Goal: Book appointment/travel/reservation

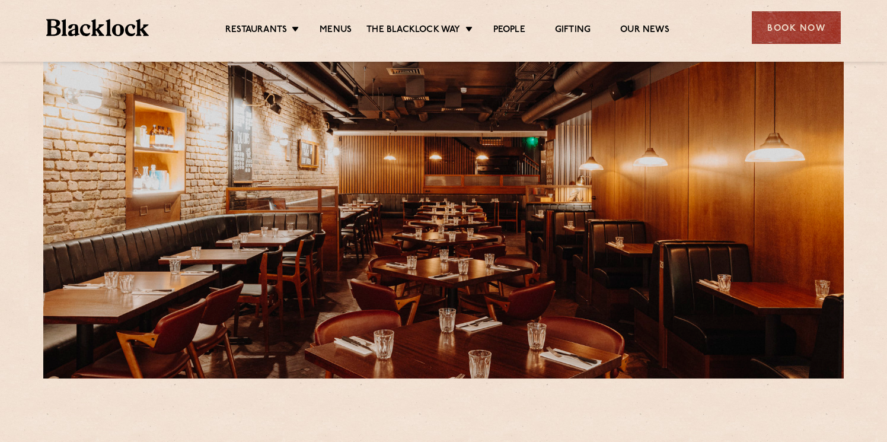
scroll to position [53, 0]
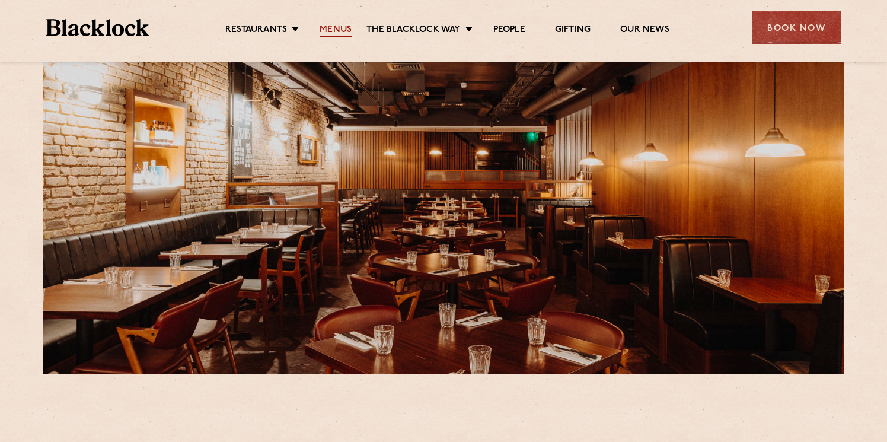
click at [338, 30] on link "Menus" at bounding box center [335, 30] width 32 height 13
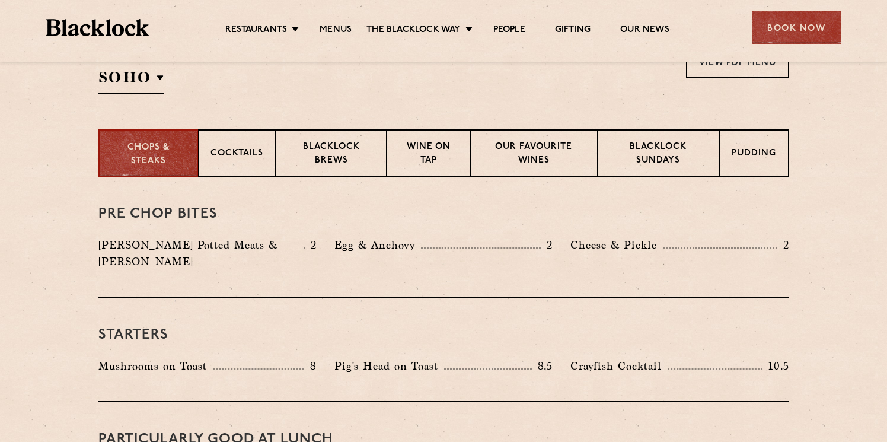
scroll to position [422, 0]
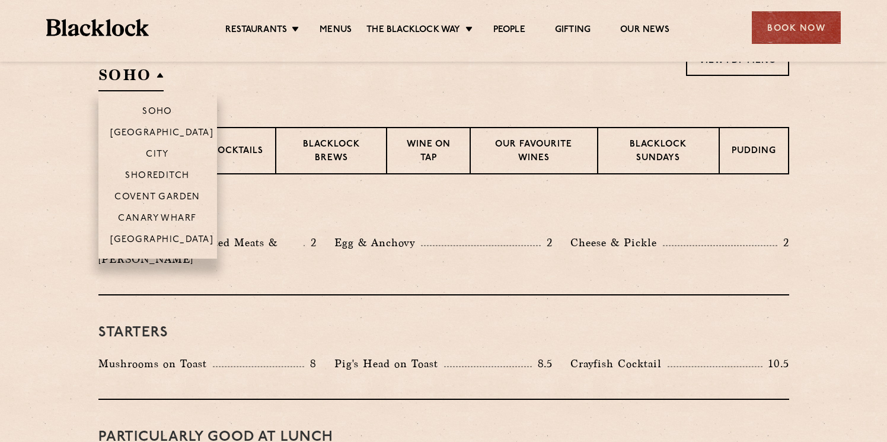
click at [159, 73] on h2 "SOHO" at bounding box center [130, 78] width 65 height 27
click at [162, 194] on p "Covent Garden" at bounding box center [157, 198] width 86 height 12
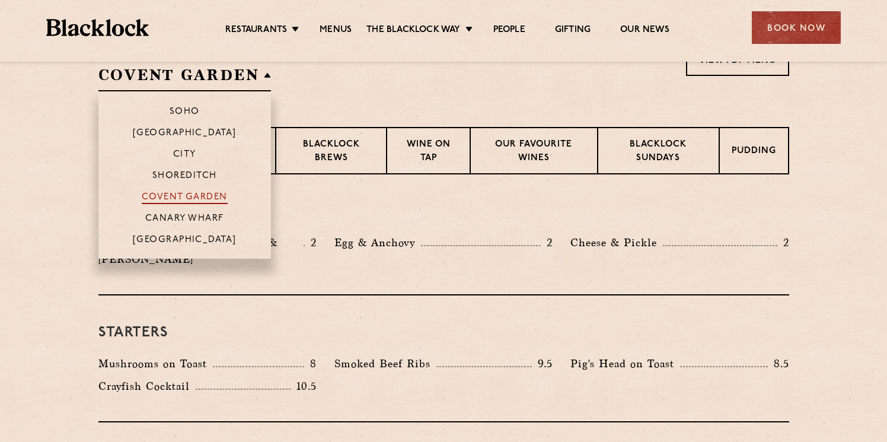
click at [175, 197] on p "Covent Garden" at bounding box center [185, 198] width 86 height 12
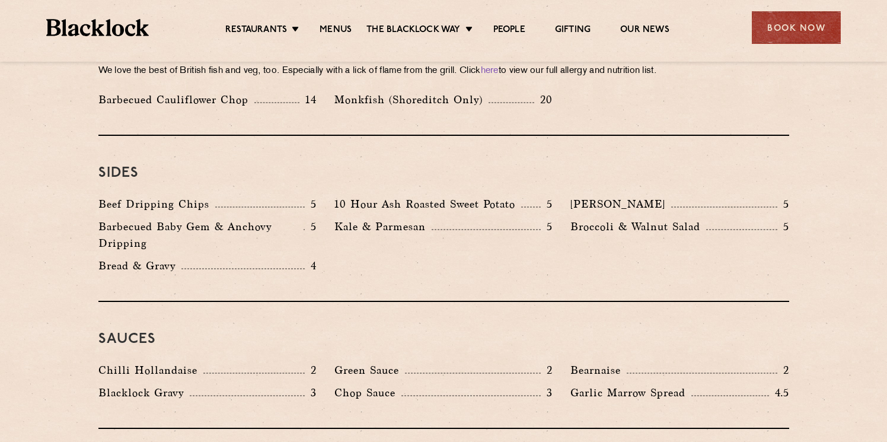
scroll to position [1769, 0]
click at [797, 18] on div "Book Now" at bounding box center [796, 27] width 89 height 33
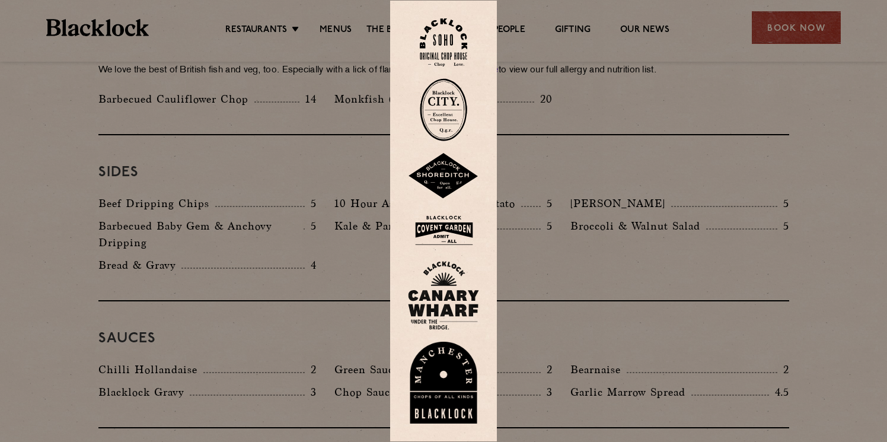
click at [453, 229] on img at bounding box center [443, 230] width 71 height 39
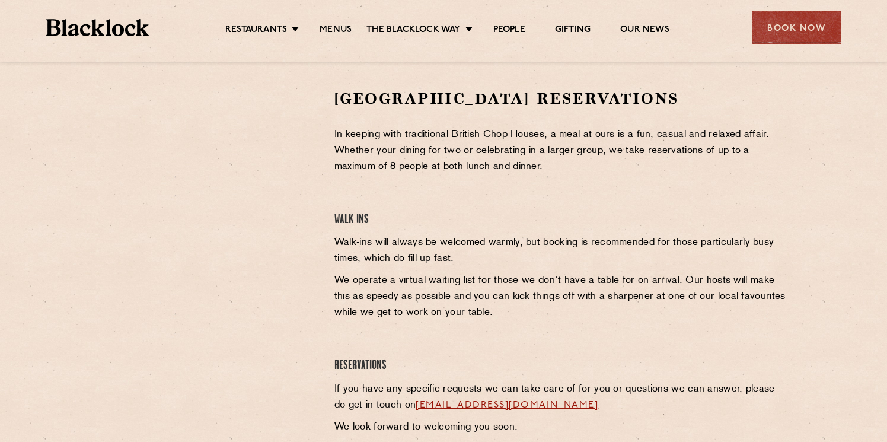
scroll to position [375, 0]
